Goal: Information Seeking & Learning: Learn about a topic

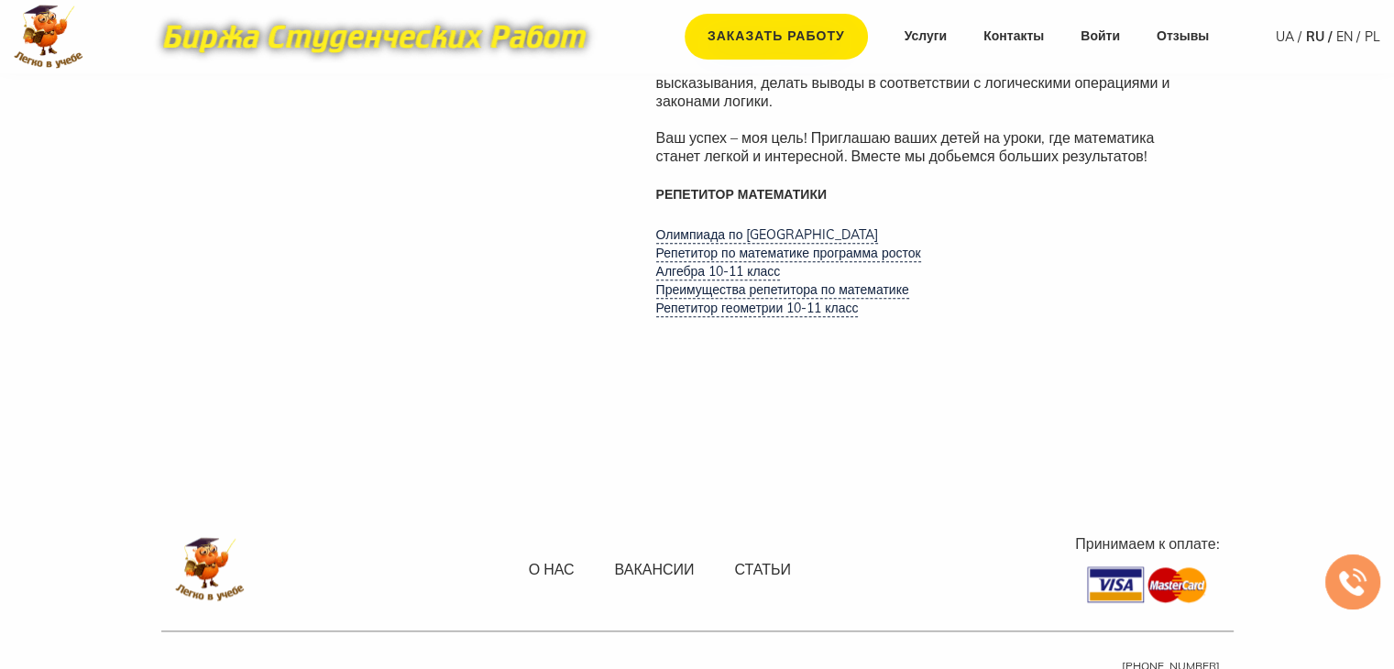
scroll to position [1962, 0]
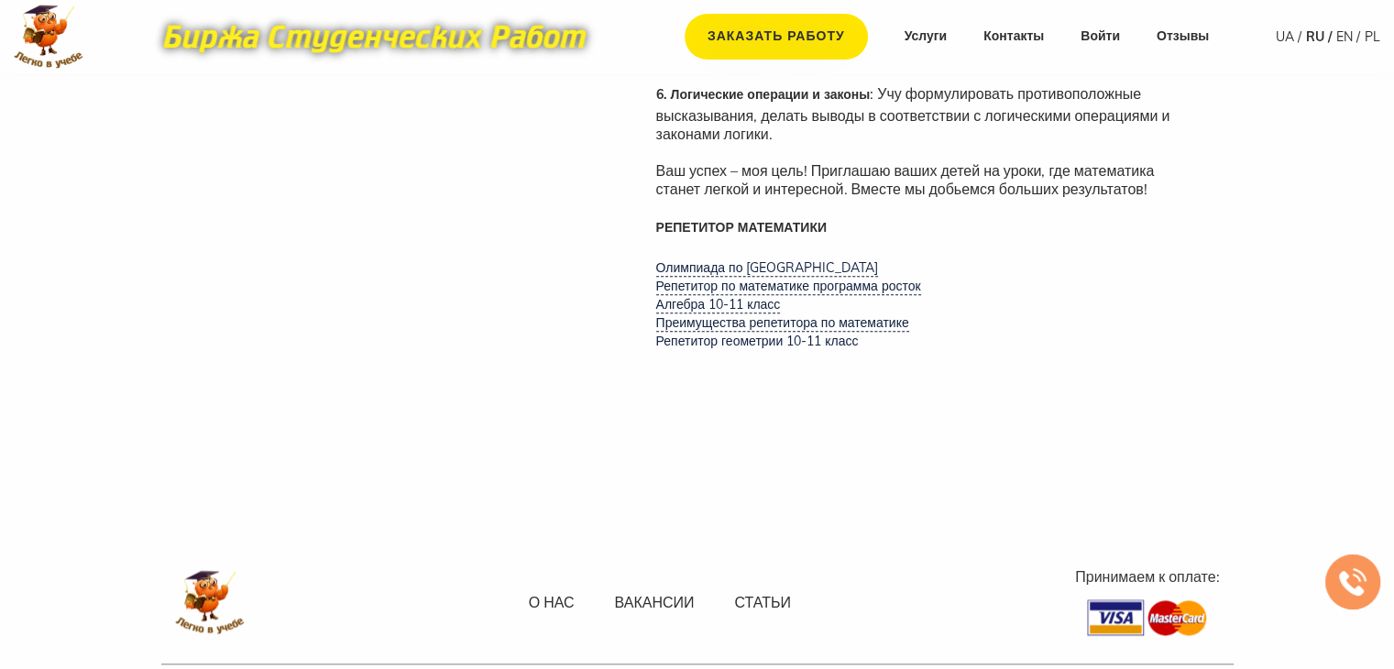
click at [726, 333] on link "Репетитор геометрии 10-11 класс" at bounding box center [757, 341] width 203 height 17
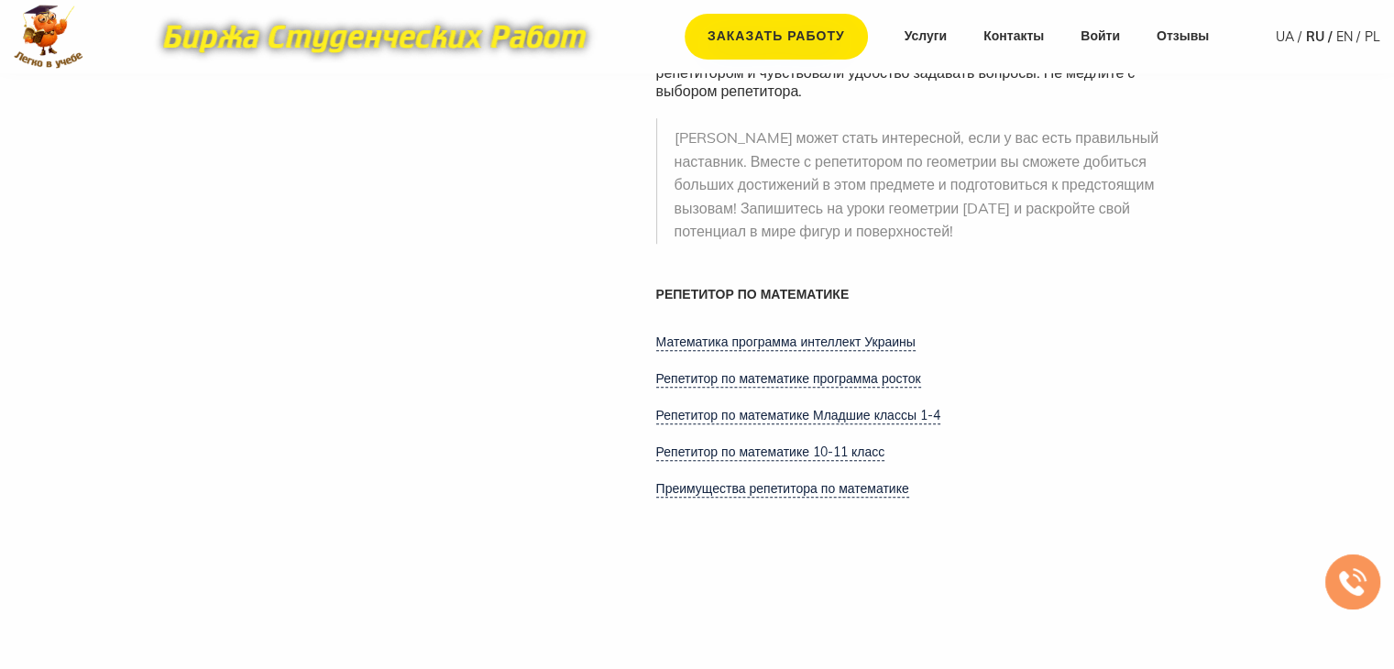
scroll to position [1170, 0]
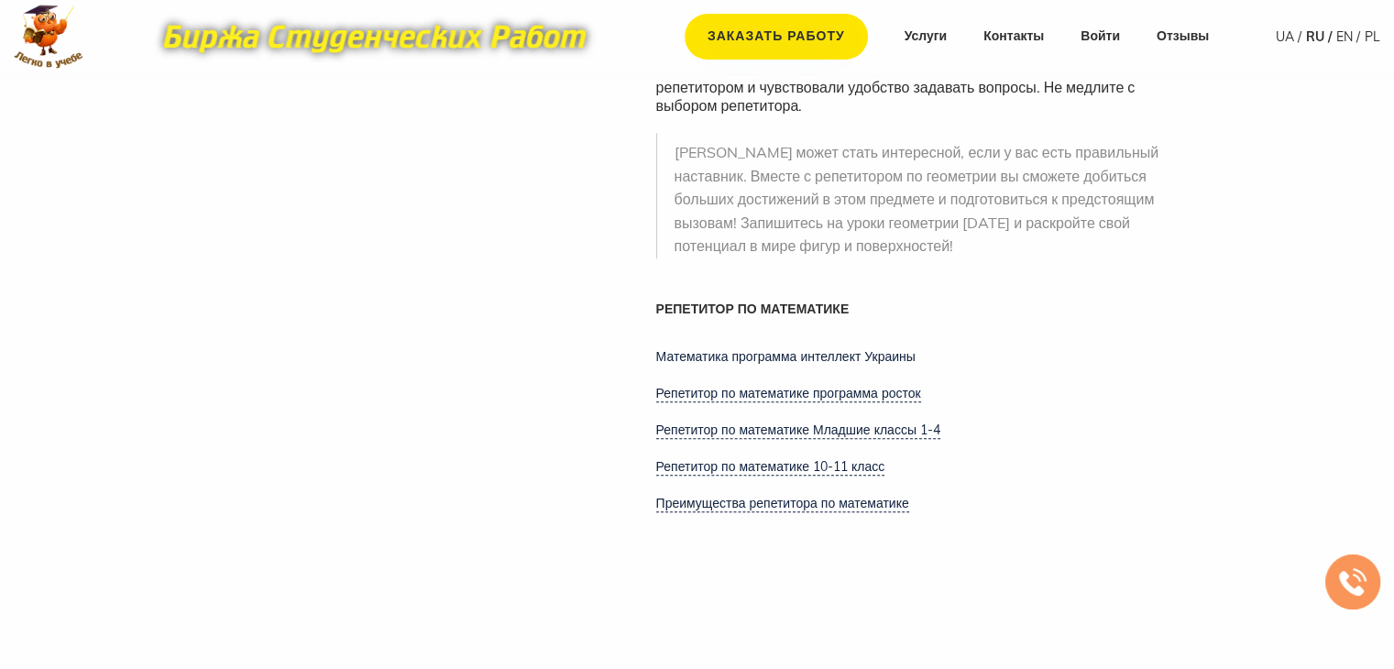
click at [839, 348] on link "Математика программа интеллект Украины" at bounding box center [785, 356] width 259 height 17
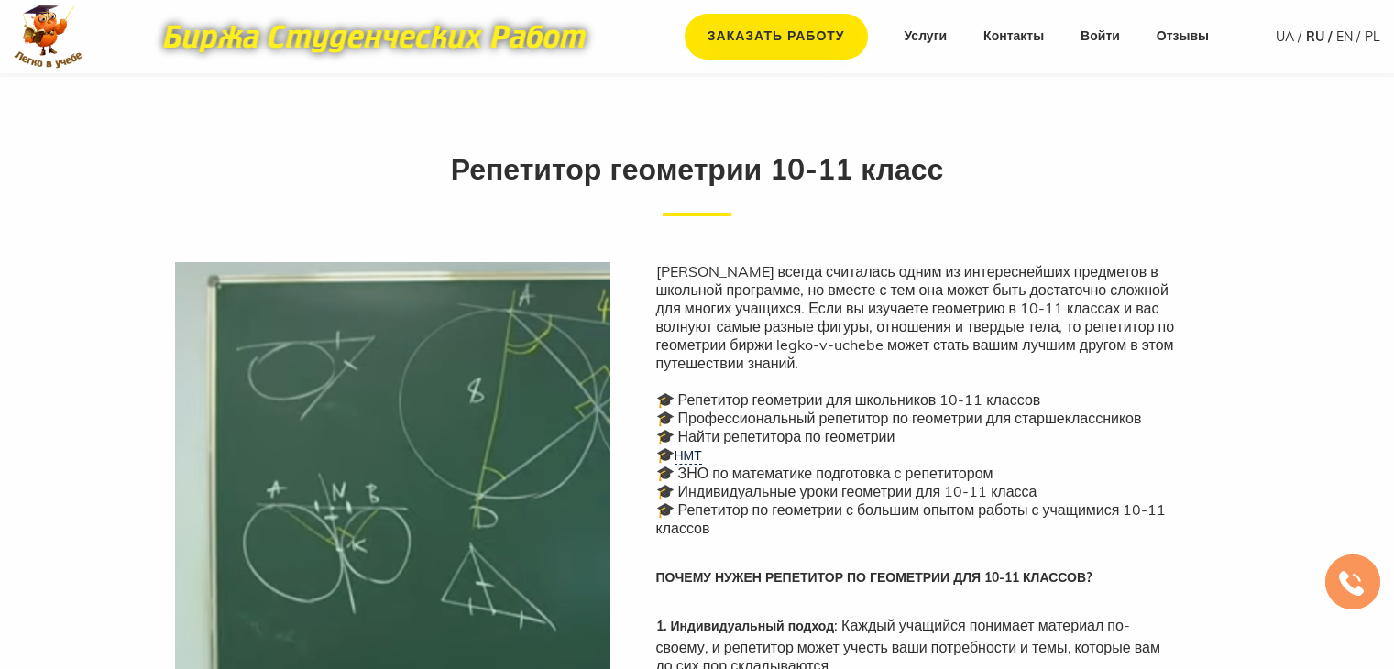
scroll to position [1170, 0]
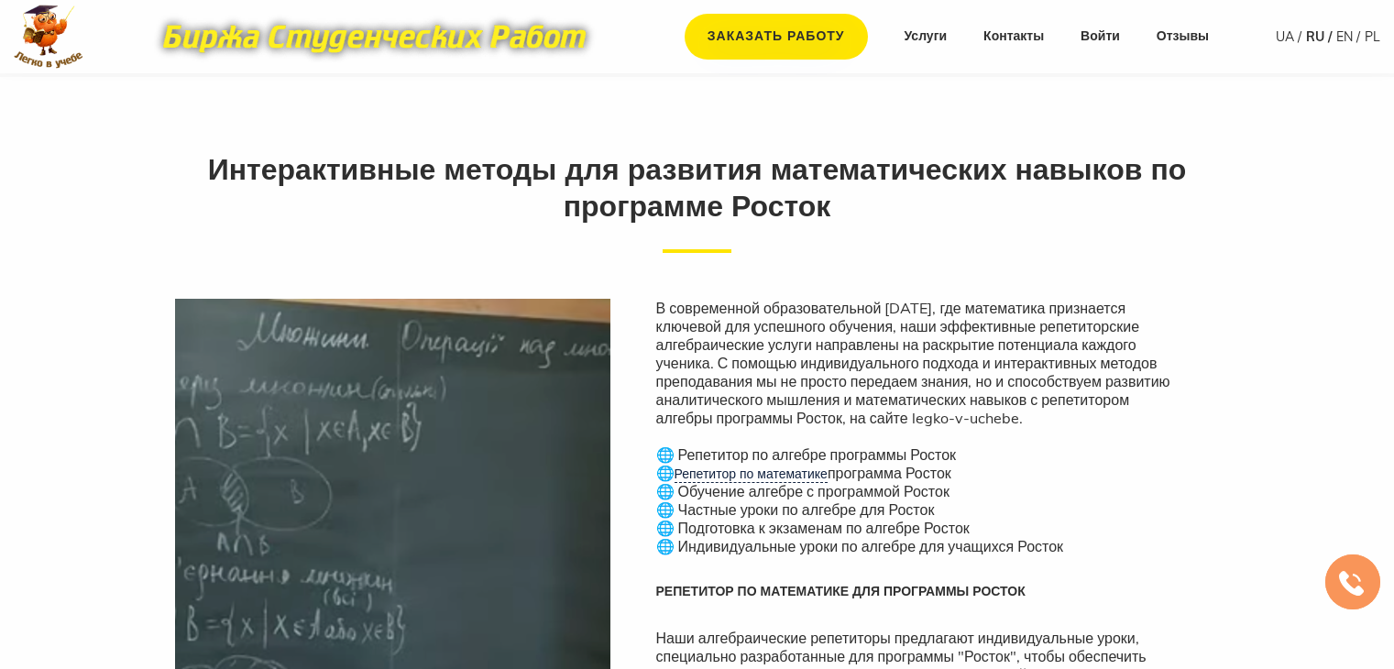
scroll to position [1962, 0]
